Goal: Information Seeking & Learning: Learn about a topic

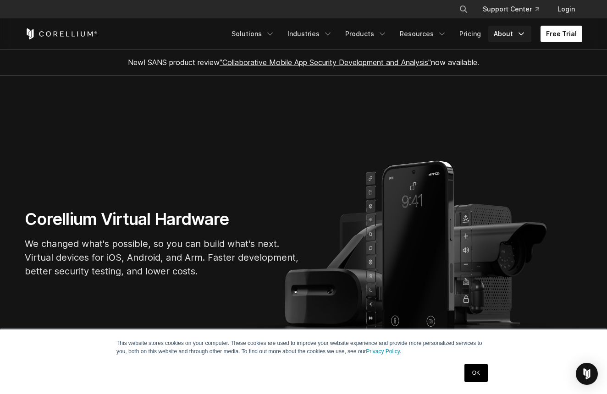
click at [523, 33] on icon "Navigation Menu" at bounding box center [521, 33] width 9 height 9
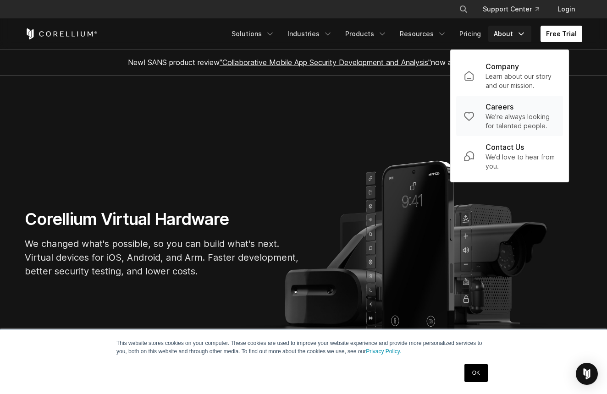
click at [506, 115] on p "We're always looking for talented people." at bounding box center [521, 121] width 70 height 18
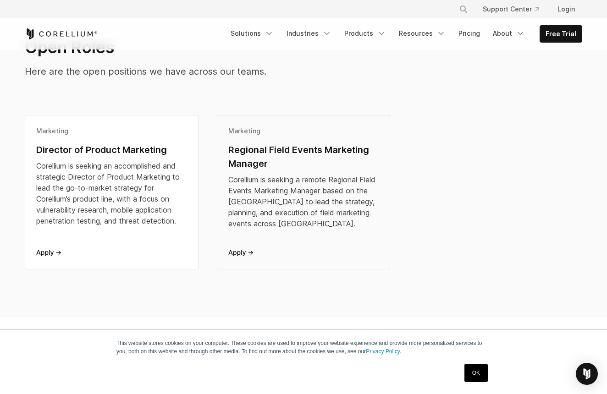
scroll to position [229, 0]
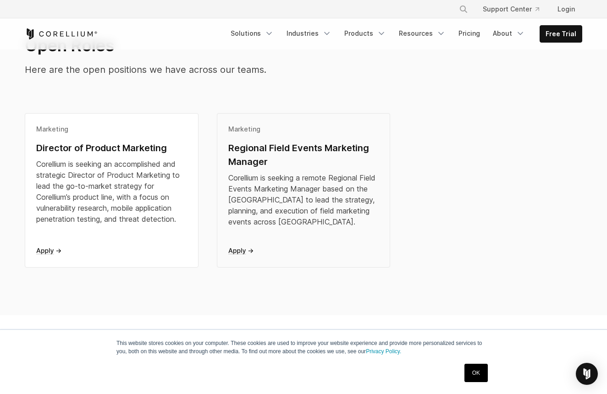
click at [265, 152] on div "Regional Field Events Marketing Manager" at bounding box center [303, 155] width 151 height 28
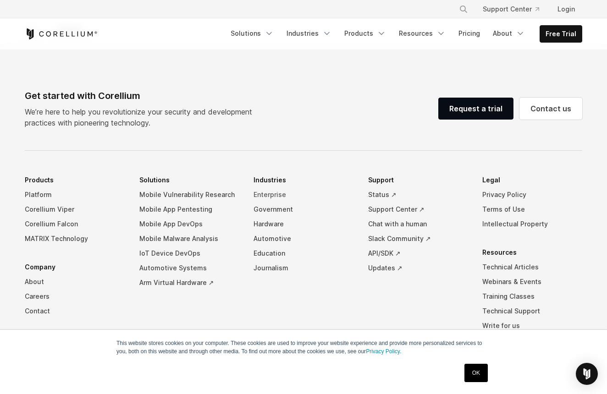
scroll to position [807, 0]
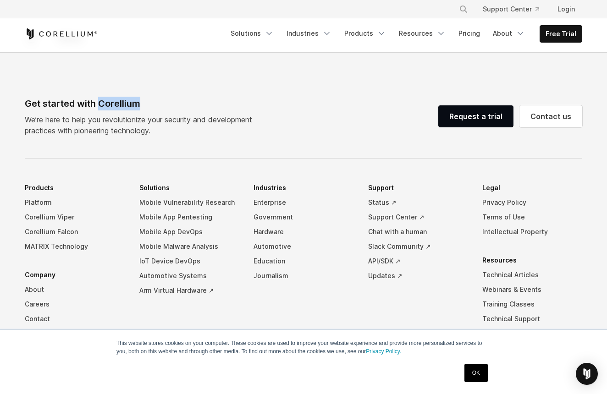
drag, startPoint x: 100, startPoint y: 102, endPoint x: 168, endPoint y: 108, distance: 68.2
click at [168, 108] on div "Get started with Corellium" at bounding box center [142, 104] width 235 height 14
copy div "Corellium"
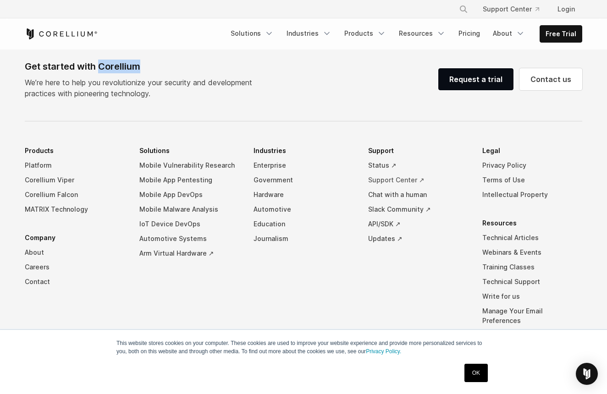
scroll to position [845, 0]
click at [35, 281] on link "Contact" at bounding box center [75, 281] width 100 height 15
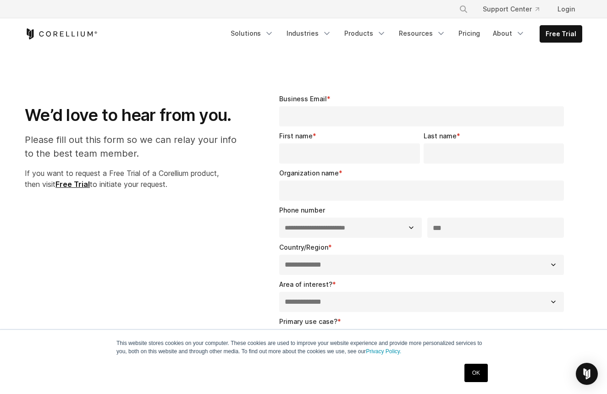
select select "**"
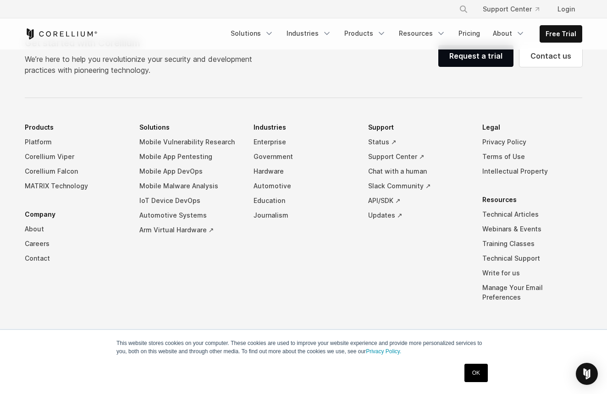
scroll to position [672, 0]
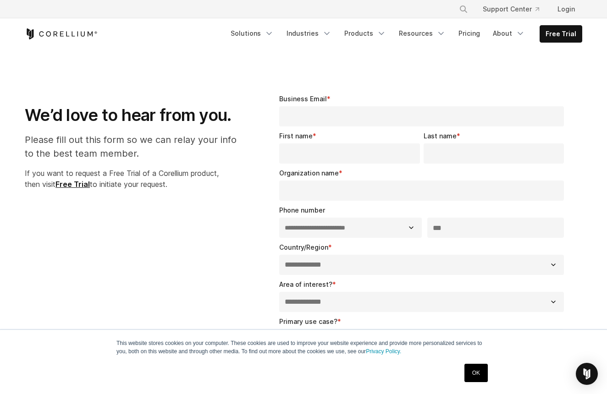
select select "**"
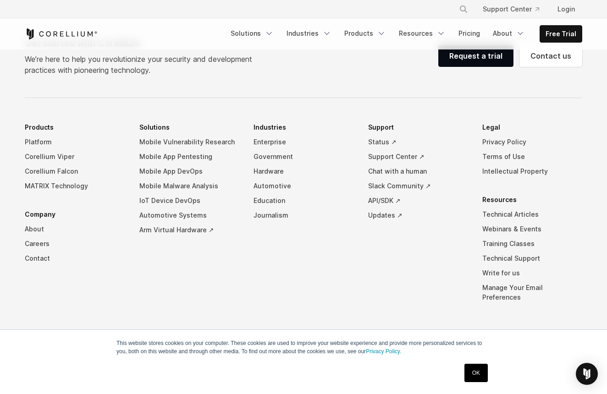
scroll to position [672, 0]
click at [34, 230] on link "About" at bounding box center [75, 229] width 100 height 15
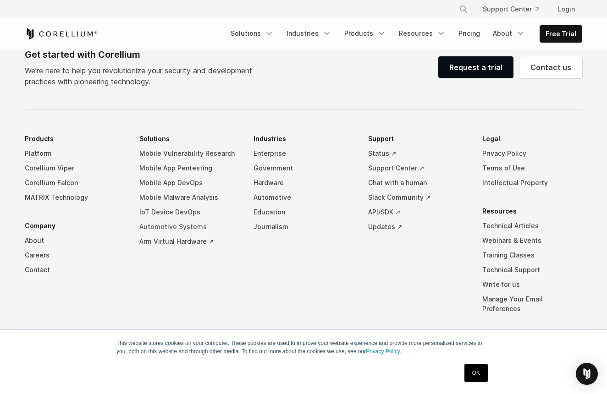
scroll to position [1575, 0]
click at [500, 147] on link "Privacy Policy" at bounding box center [532, 154] width 100 height 15
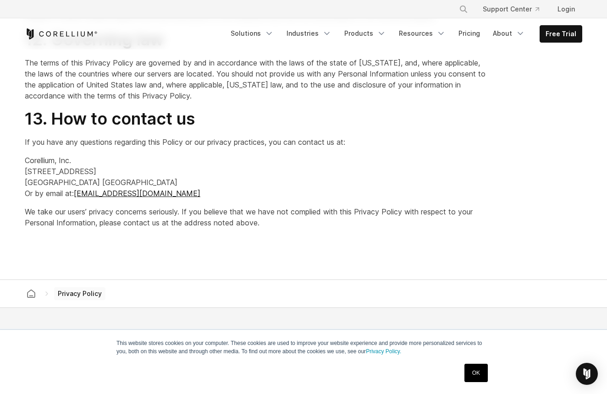
scroll to position [2454, 0]
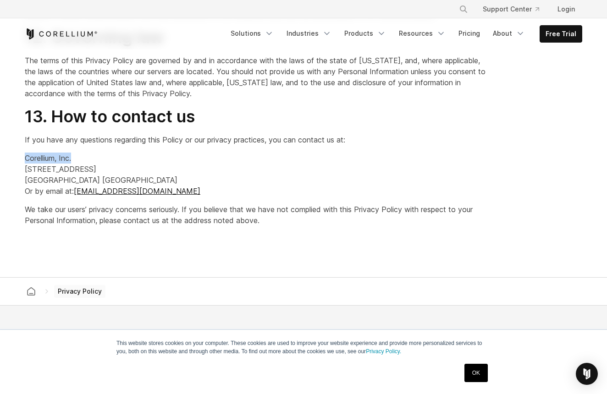
drag, startPoint x: 25, startPoint y: 157, endPoint x: 77, endPoint y: 159, distance: 51.8
click at [77, 159] on p "Corellium, Inc. [STREET_ADDRESS] Or by email at: [EMAIL_ADDRESS][DOMAIN_NAME]" at bounding box center [256, 175] width 462 height 44
copy p "Corellium, Inc."
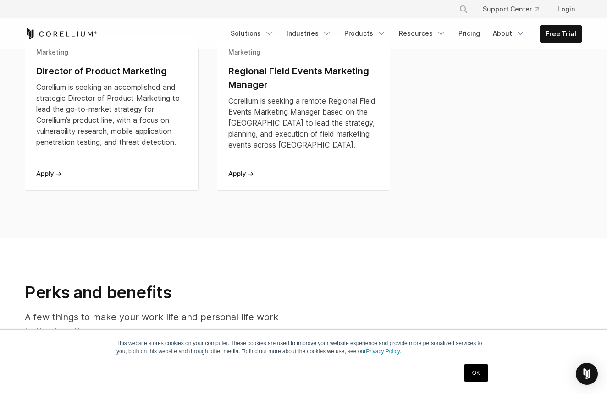
scroll to position [305, 0]
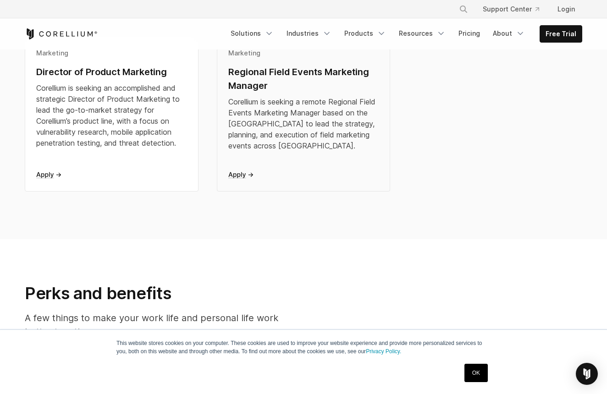
click at [293, 101] on div "Corellium is seeking a remote Regional Field Events Marketing Manager based on …" at bounding box center [303, 123] width 151 height 55
